Goal: Information Seeking & Learning: Learn about a topic

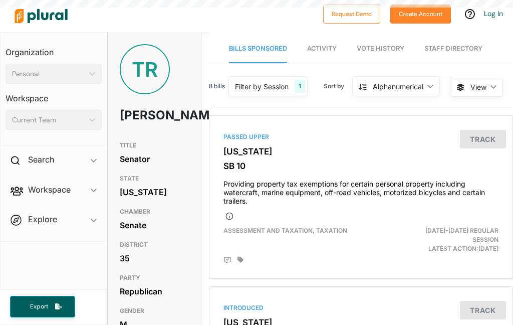
scroll to position [40, 0]
click at [456, 35] on link "Staff Directory" at bounding box center [453, 49] width 58 height 29
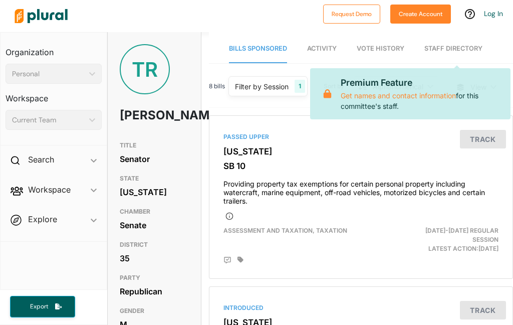
click at [389, 45] on span "Vote History" at bounding box center [381, 49] width 48 height 8
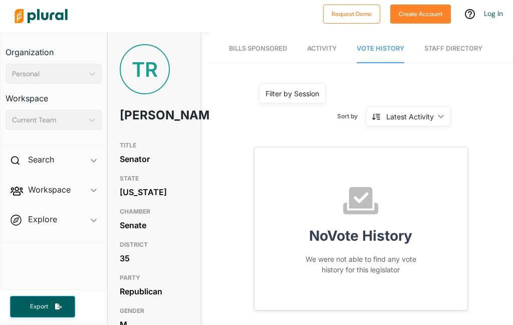
click at [392, 45] on span "Vote History" at bounding box center [381, 49] width 48 height 8
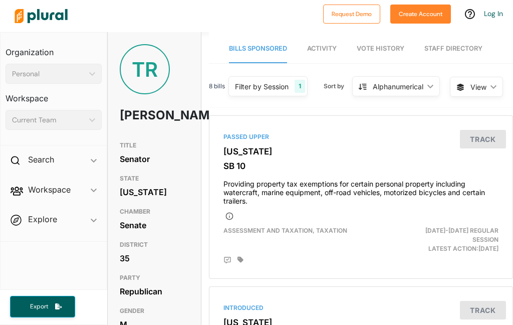
scroll to position [32, 0]
